Goal: Task Accomplishment & Management: Use online tool/utility

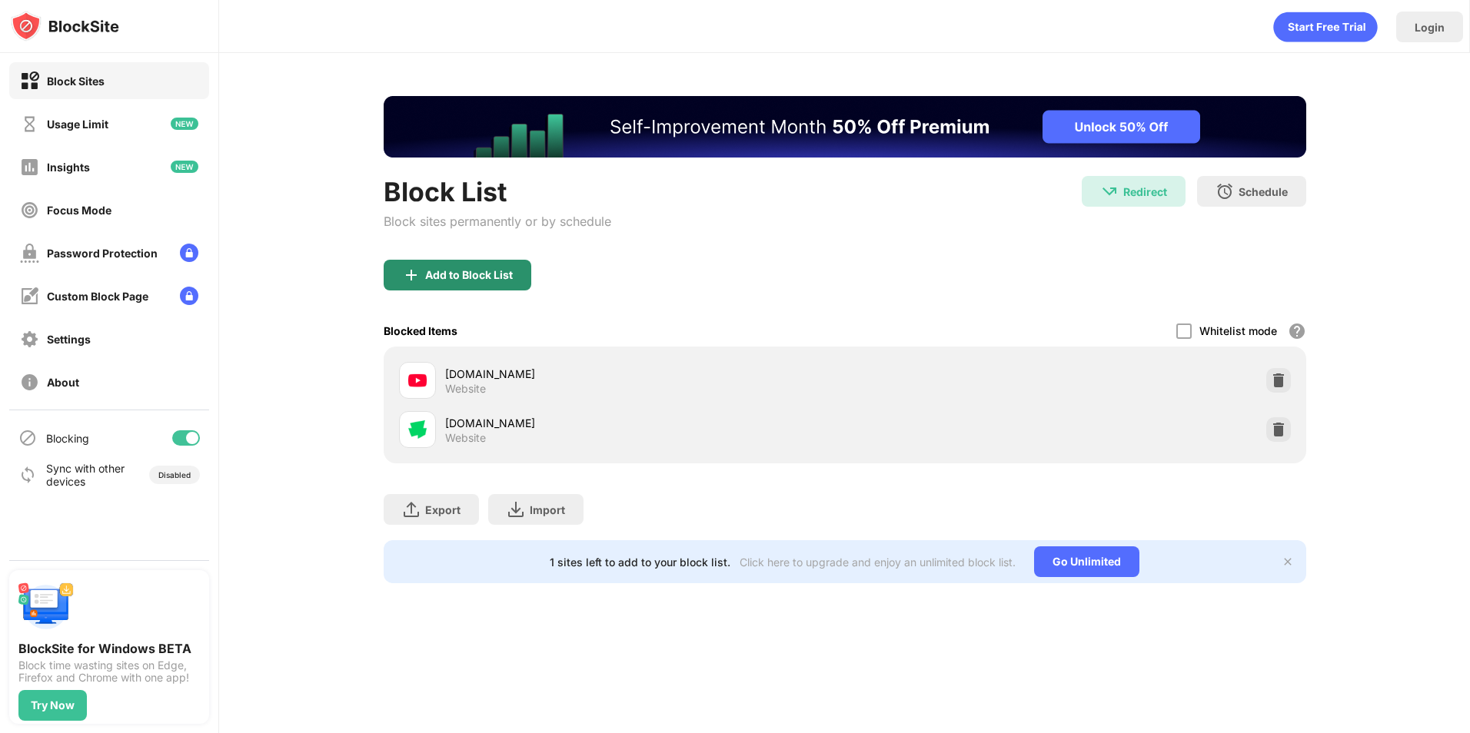
click at [436, 266] on div "Add to Block List" at bounding box center [458, 275] width 148 height 31
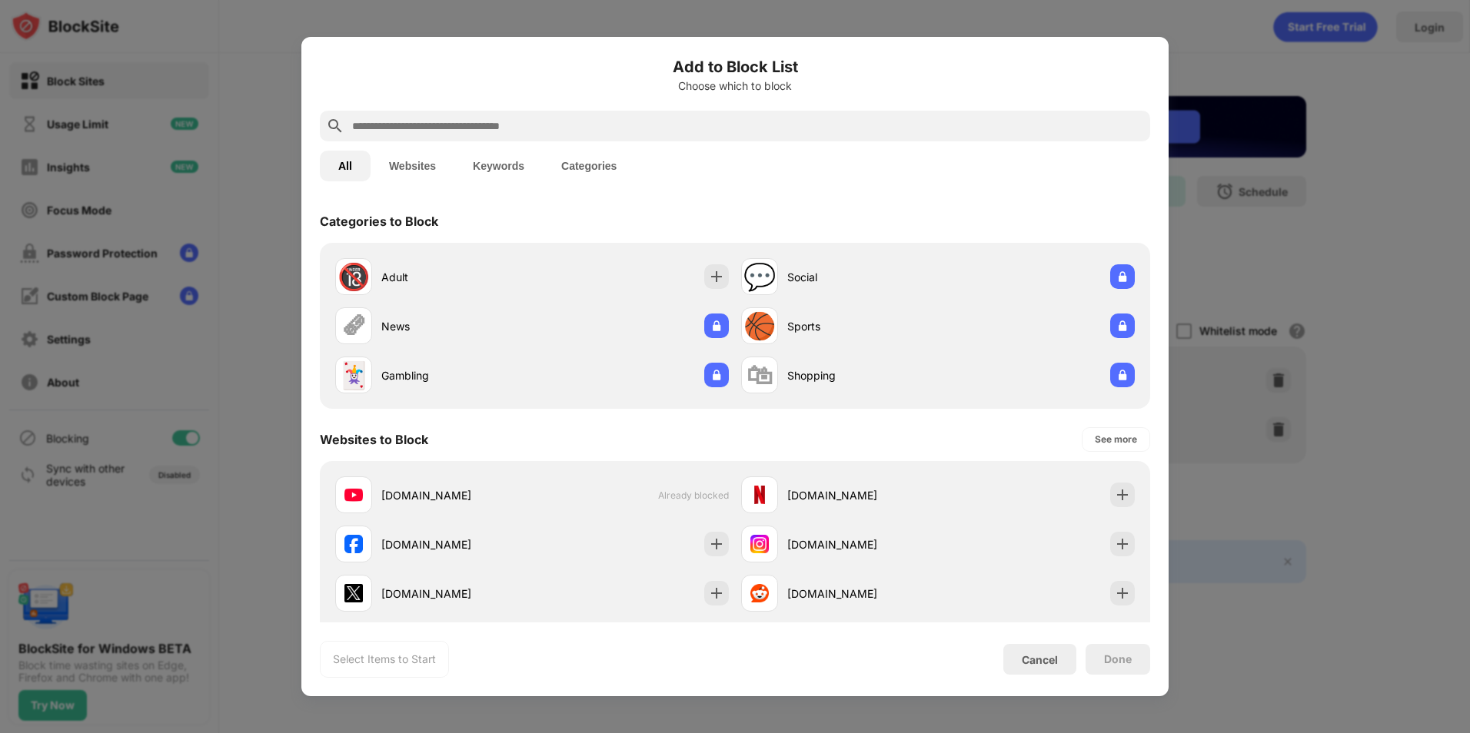
click at [490, 138] on div at bounding box center [735, 126] width 830 height 31
click at [495, 131] on input "text" at bounding box center [746, 126] width 793 height 18
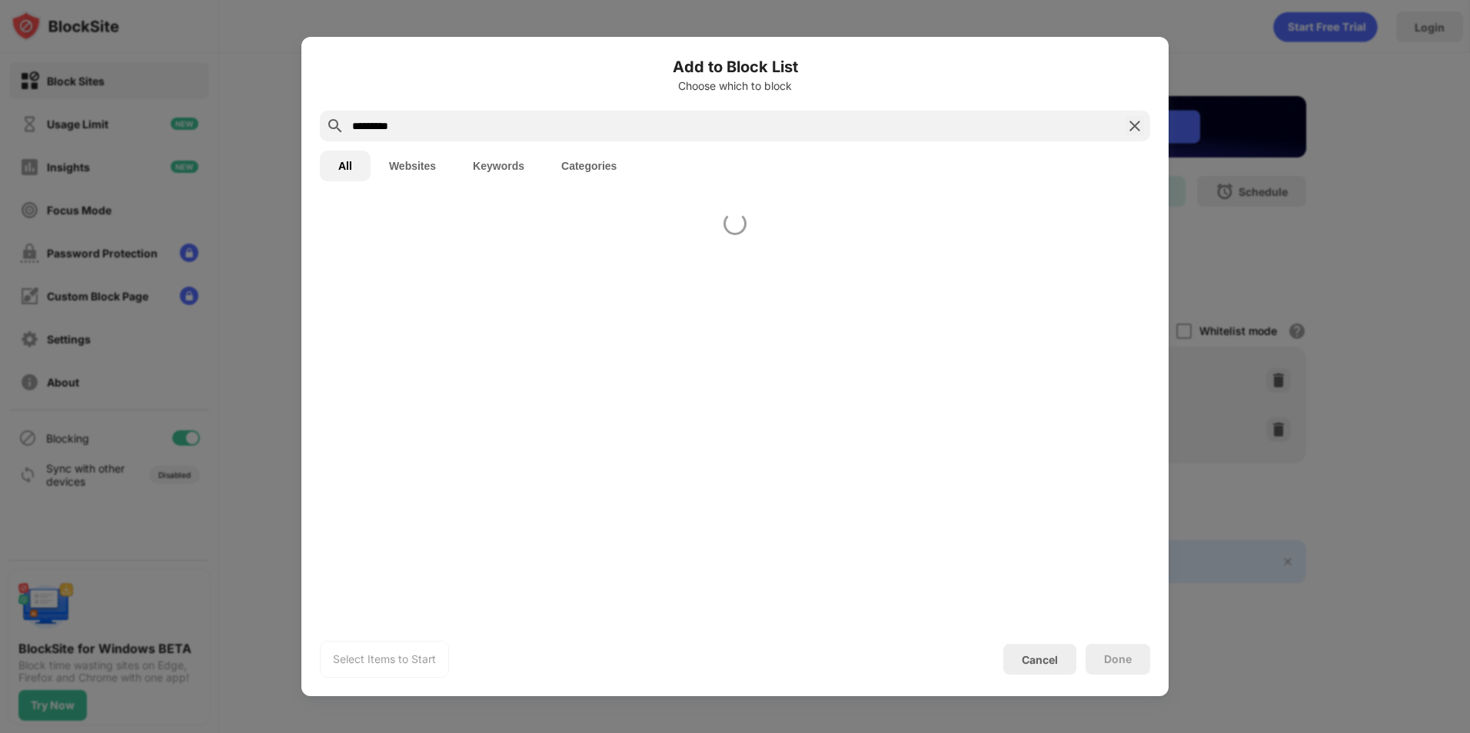
type input "*********"
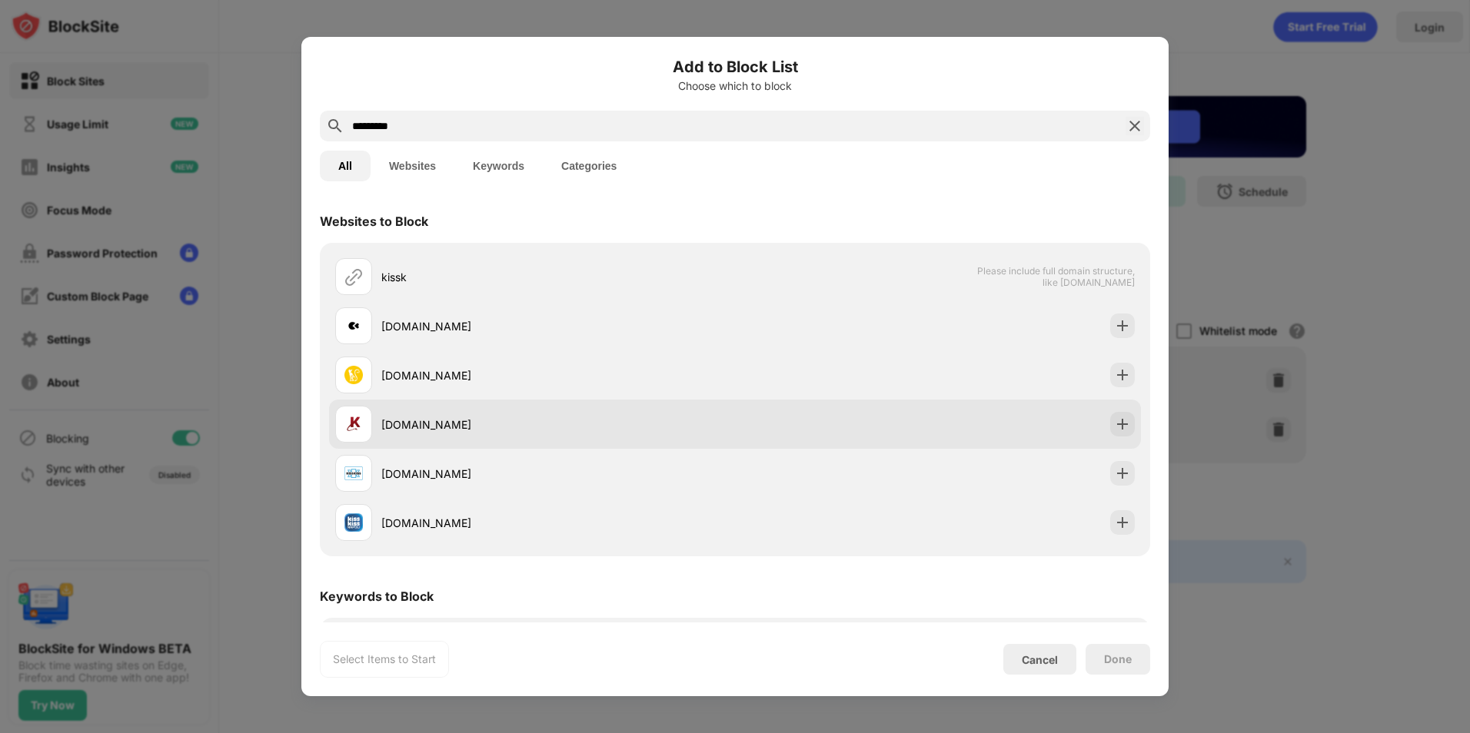
scroll to position [63, 0]
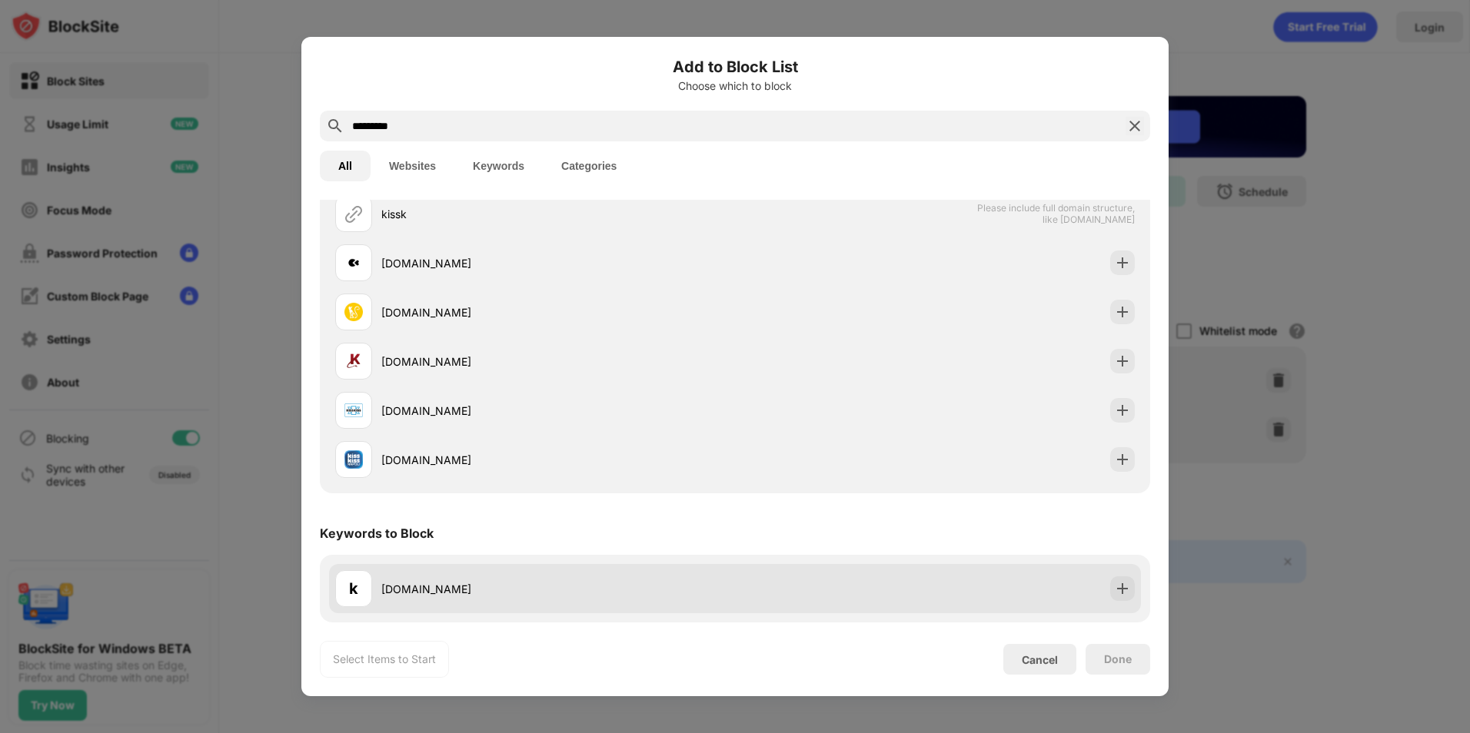
click at [550, 587] on div "[DOMAIN_NAME]" at bounding box center [558, 589] width 354 height 16
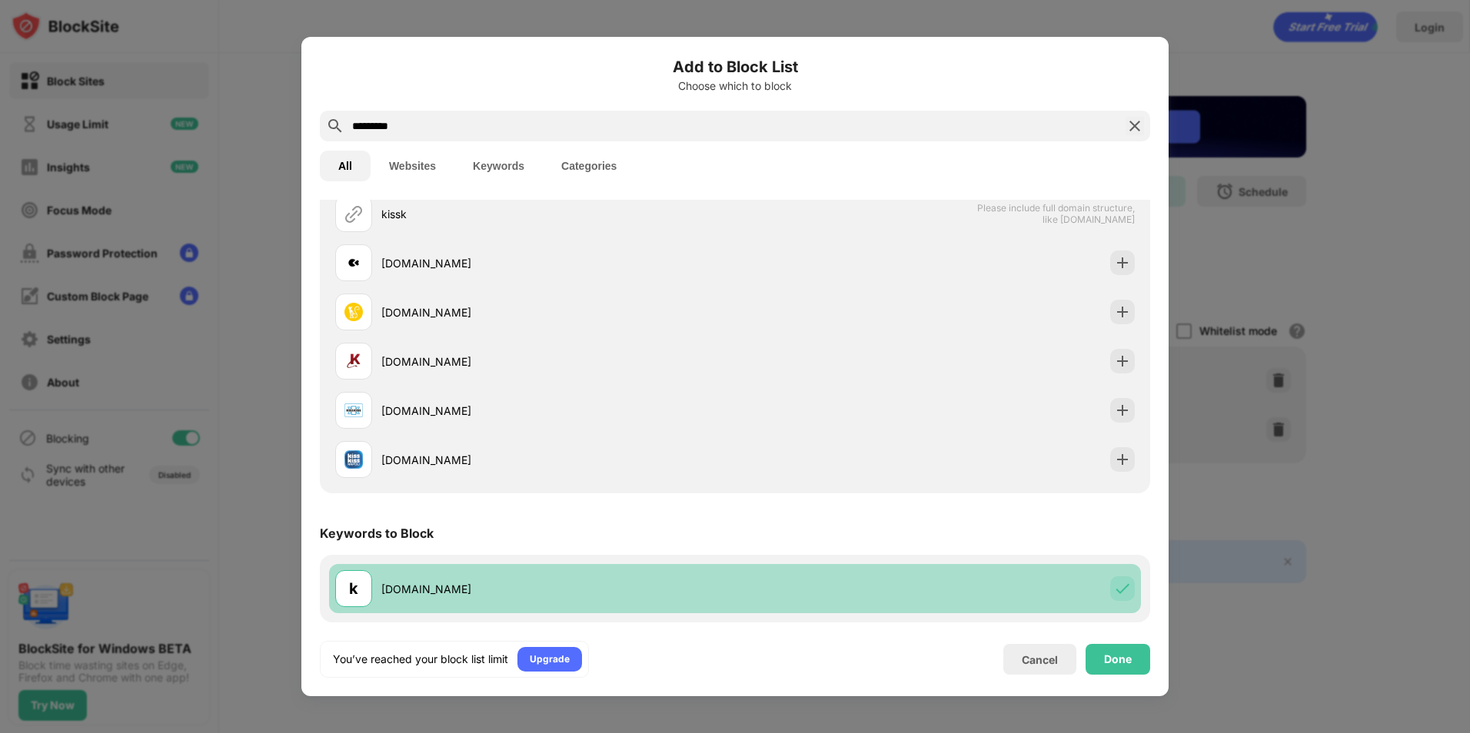
scroll to position [0, 0]
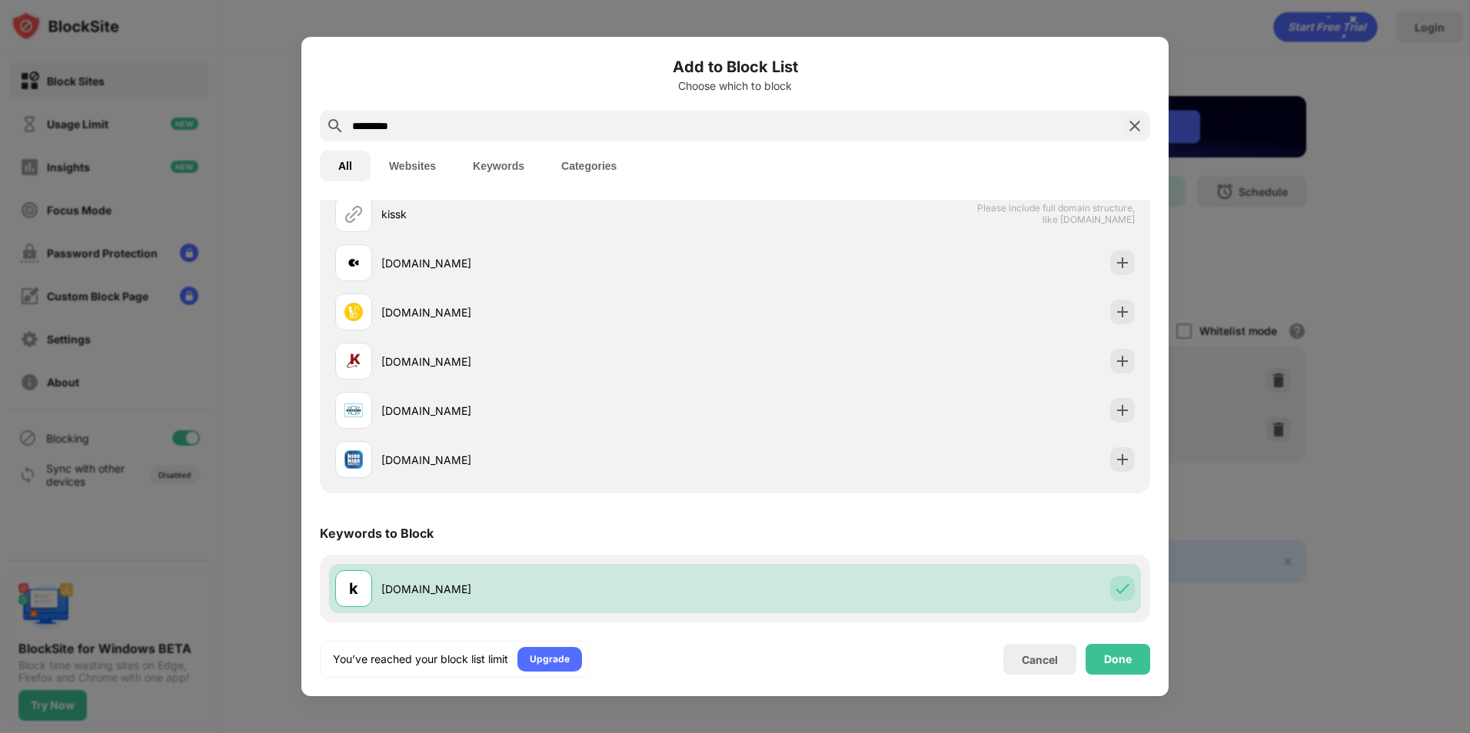
click at [422, 157] on button "Websites" at bounding box center [412, 166] width 84 height 31
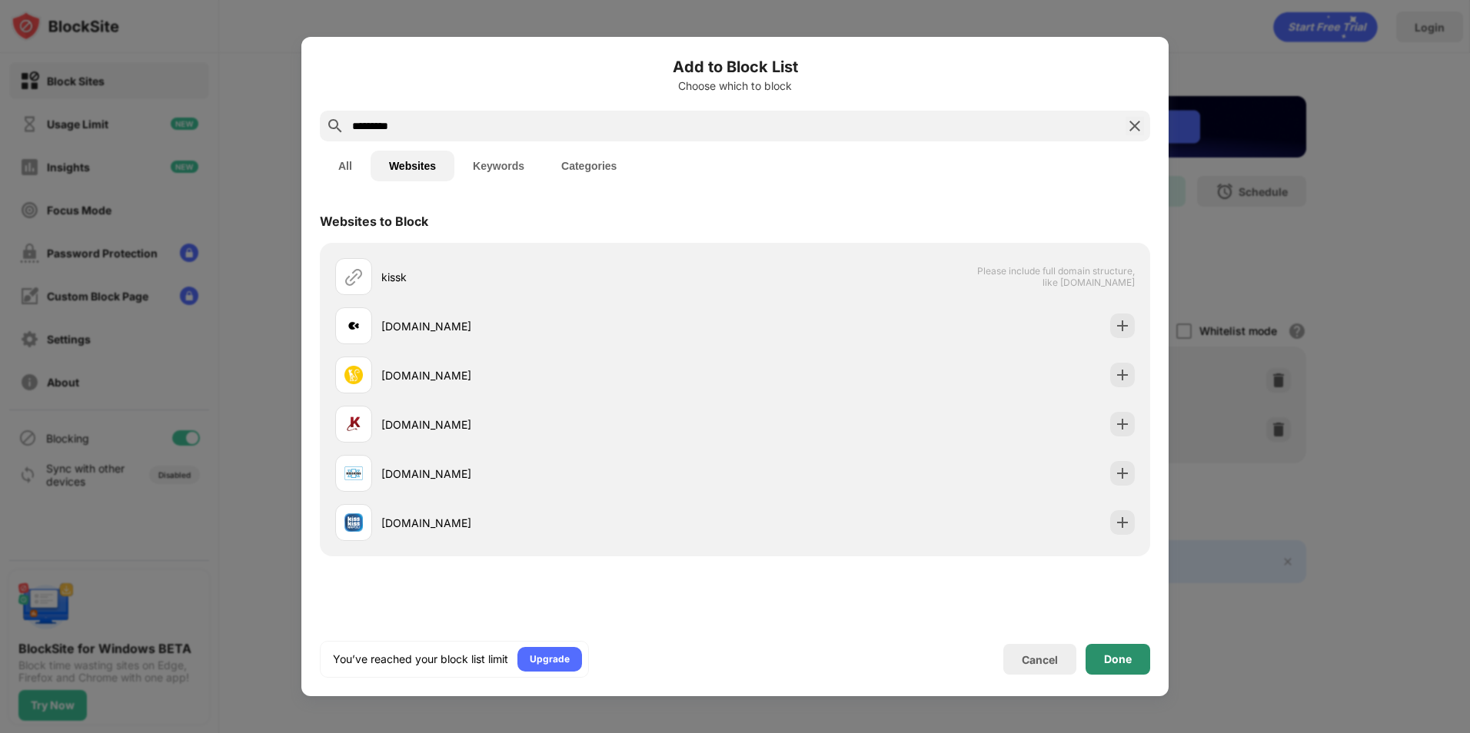
click at [1134, 659] on div "Done" at bounding box center [1117, 659] width 65 height 31
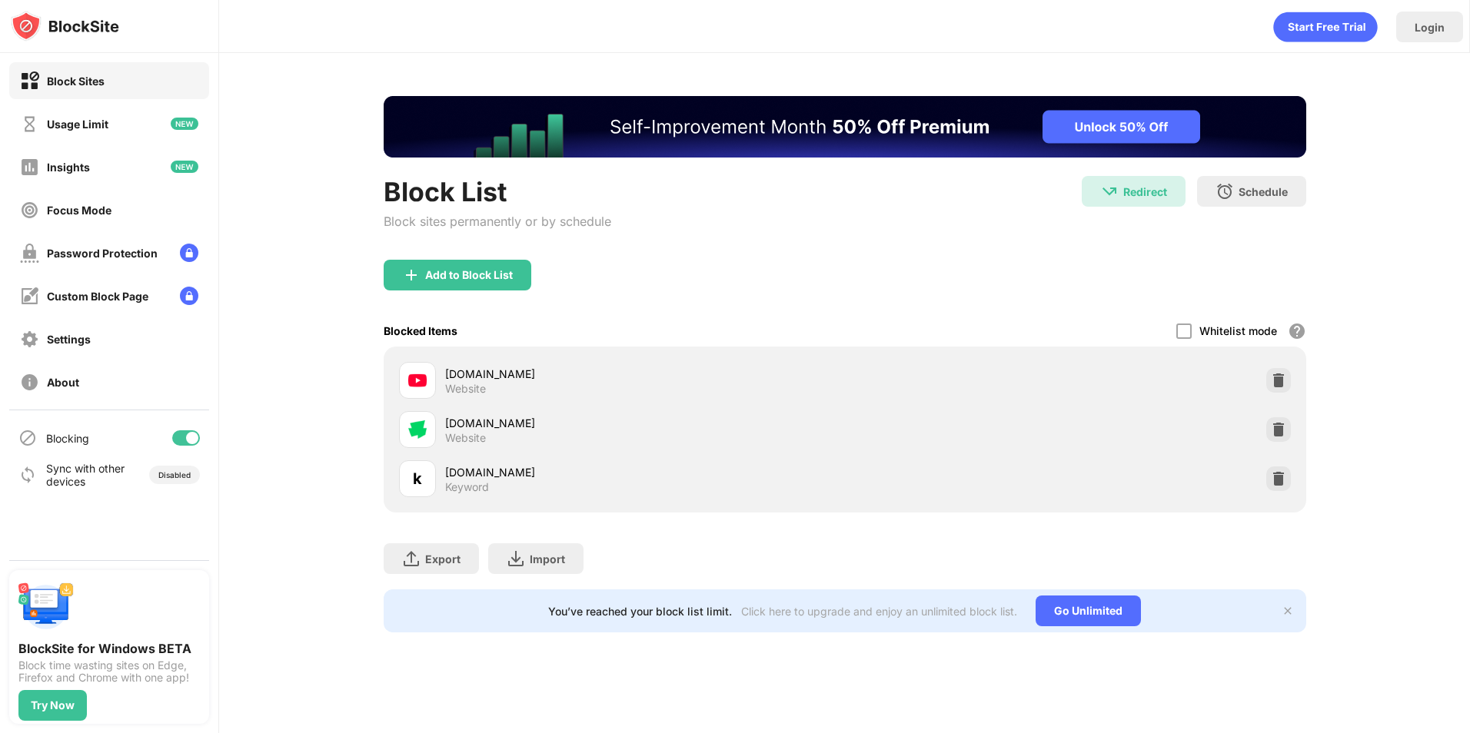
click at [425, 483] on div "k" at bounding box center [417, 478] width 37 height 37
click at [477, 481] on div "Keyword" at bounding box center [467, 487] width 44 height 14
